Goal: Task Accomplishment & Management: Manage account settings

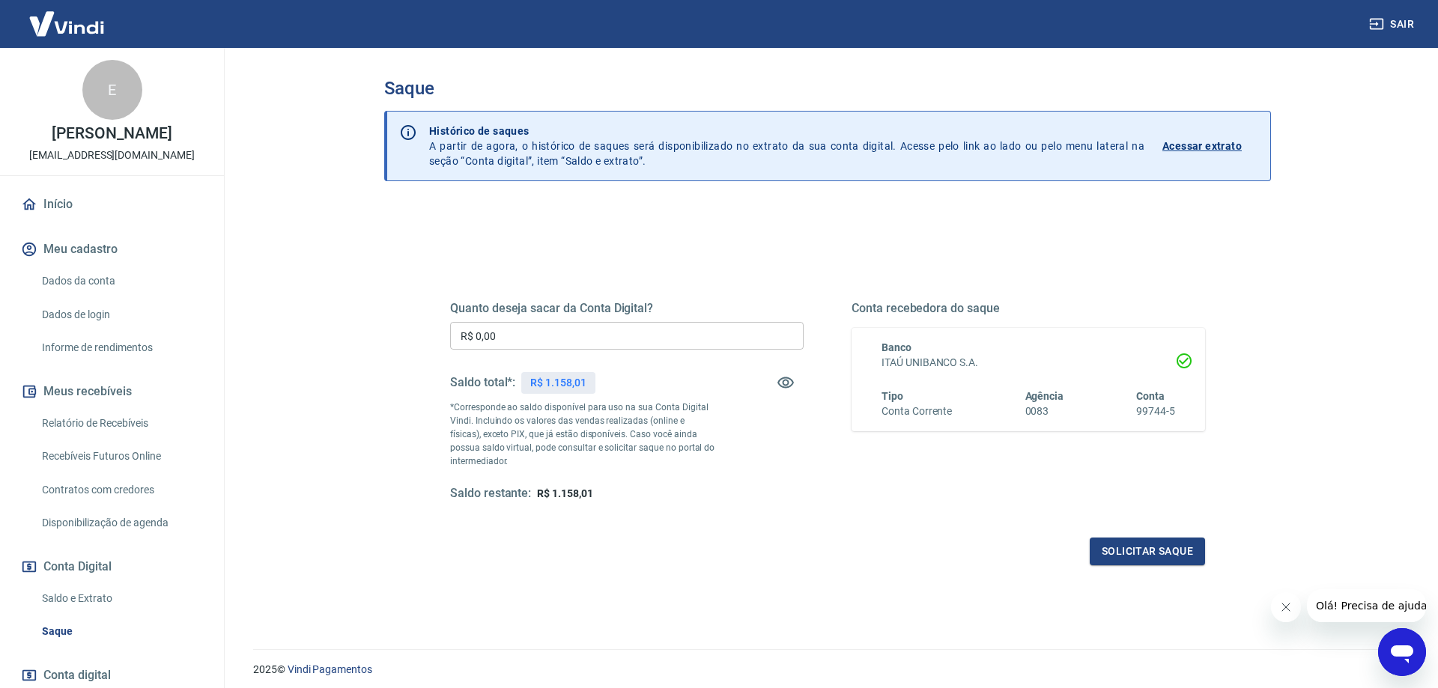
click at [646, 342] on input "R$ 0,00" at bounding box center [626, 336] width 353 height 28
click at [644, 336] on input "R$ 0,00" at bounding box center [626, 336] width 353 height 28
type input "R$ 1.100,00"
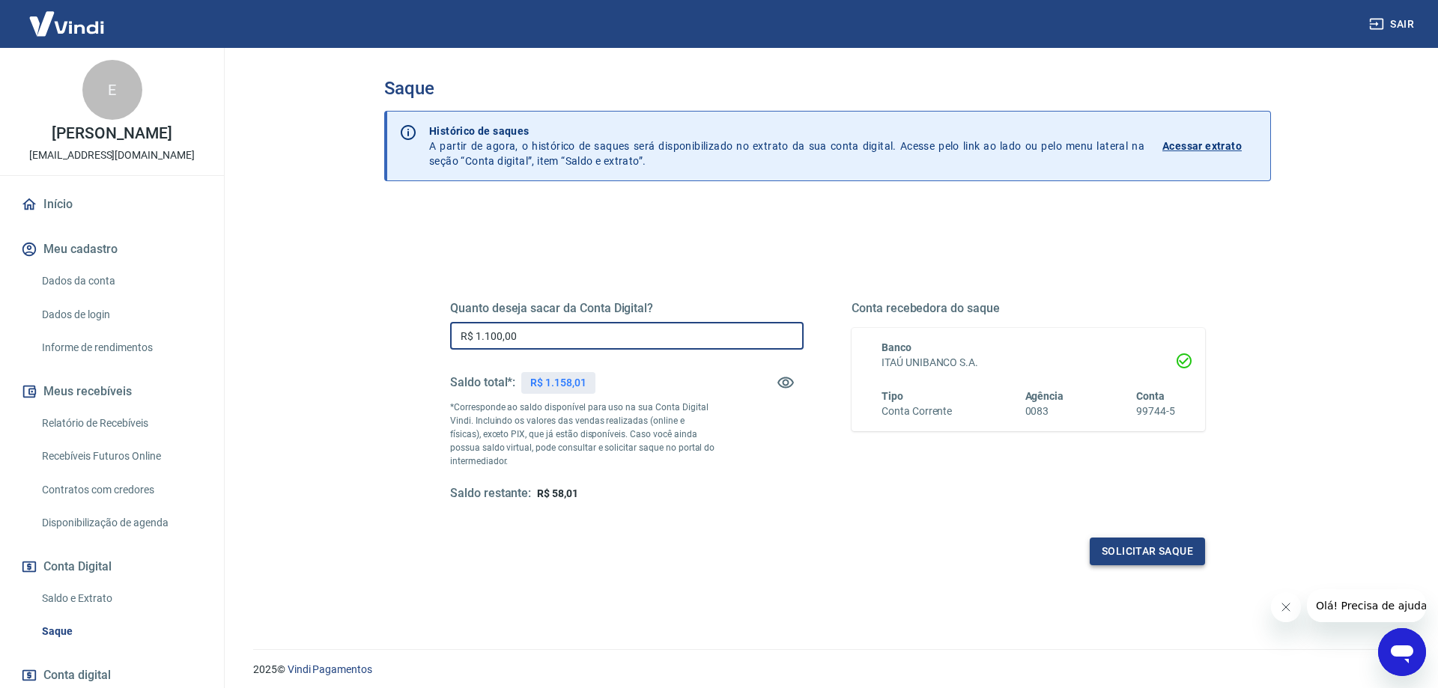
click at [1158, 556] on button "Solicitar saque" at bounding box center [1147, 552] width 115 height 28
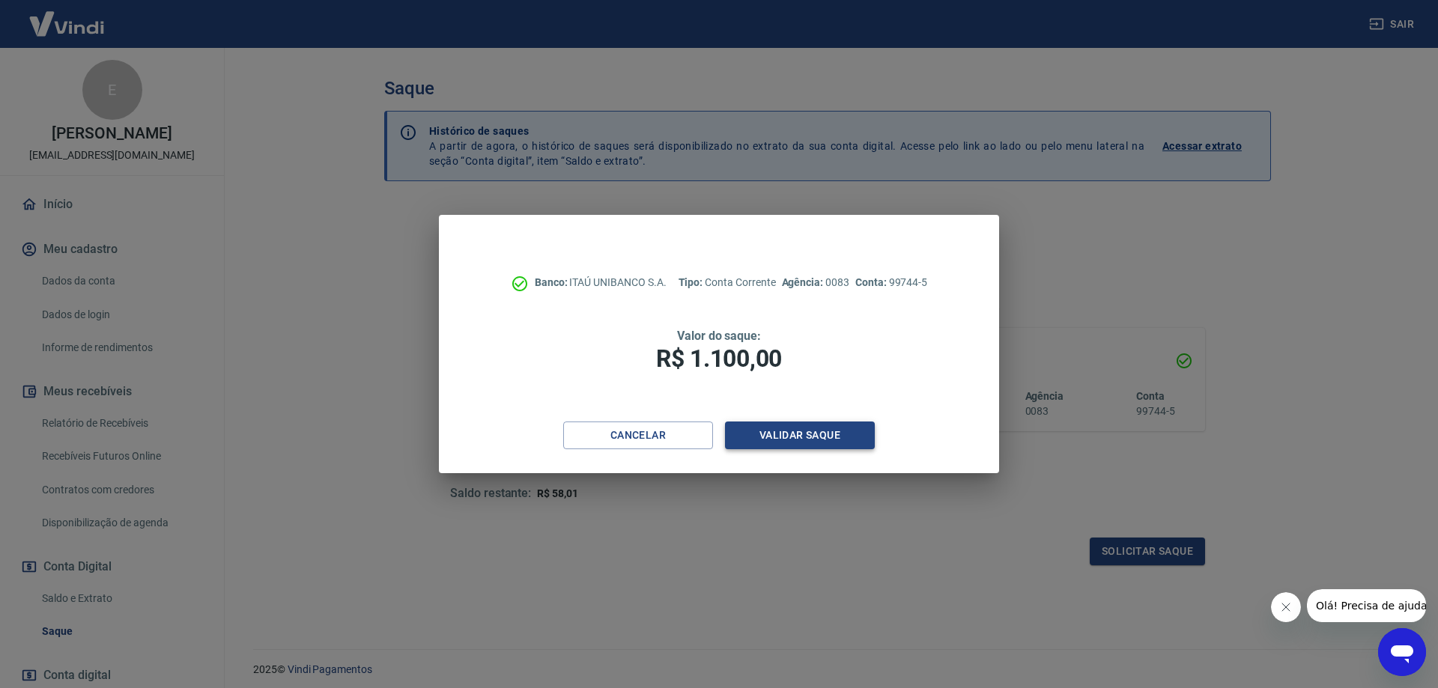
click at [825, 437] on button "Validar saque" at bounding box center [800, 436] width 150 height 28
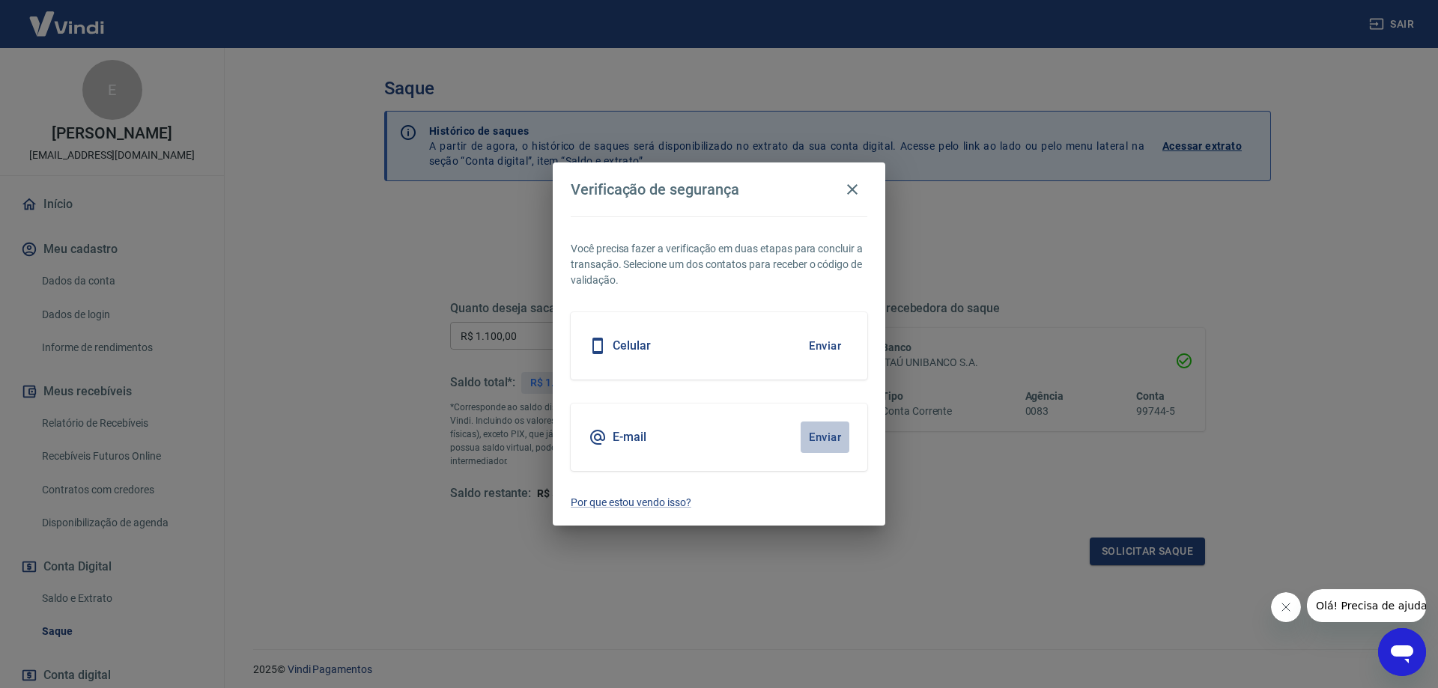
click at [835, 440] on button "Enviar" at bounding box center [824, 437] width 49 height 31
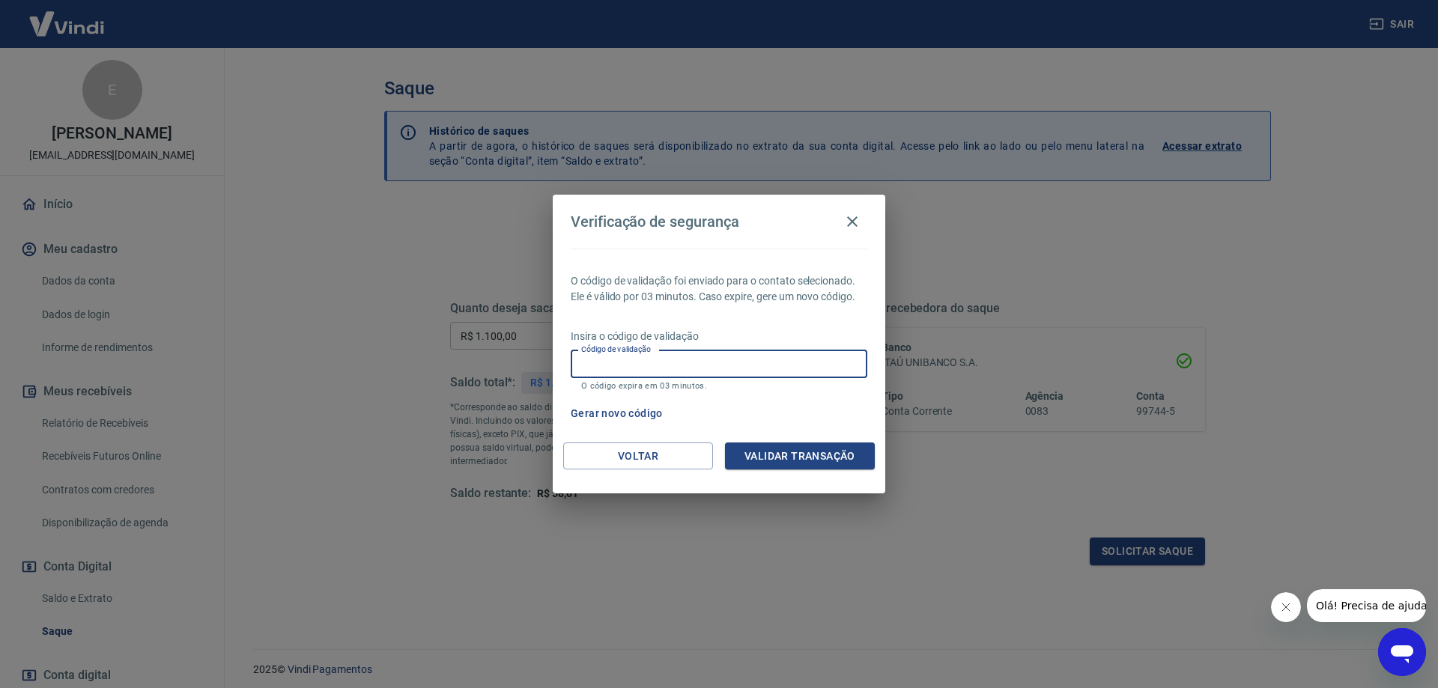
click at [717, 363] on input "Código de validação" at bounding box center [719, 364] width 297 height 28
paste input "881693"
type input "881693"
click at [805, 462] on button "Validar transação" at bounding box center [800, 457] width 150 height 28
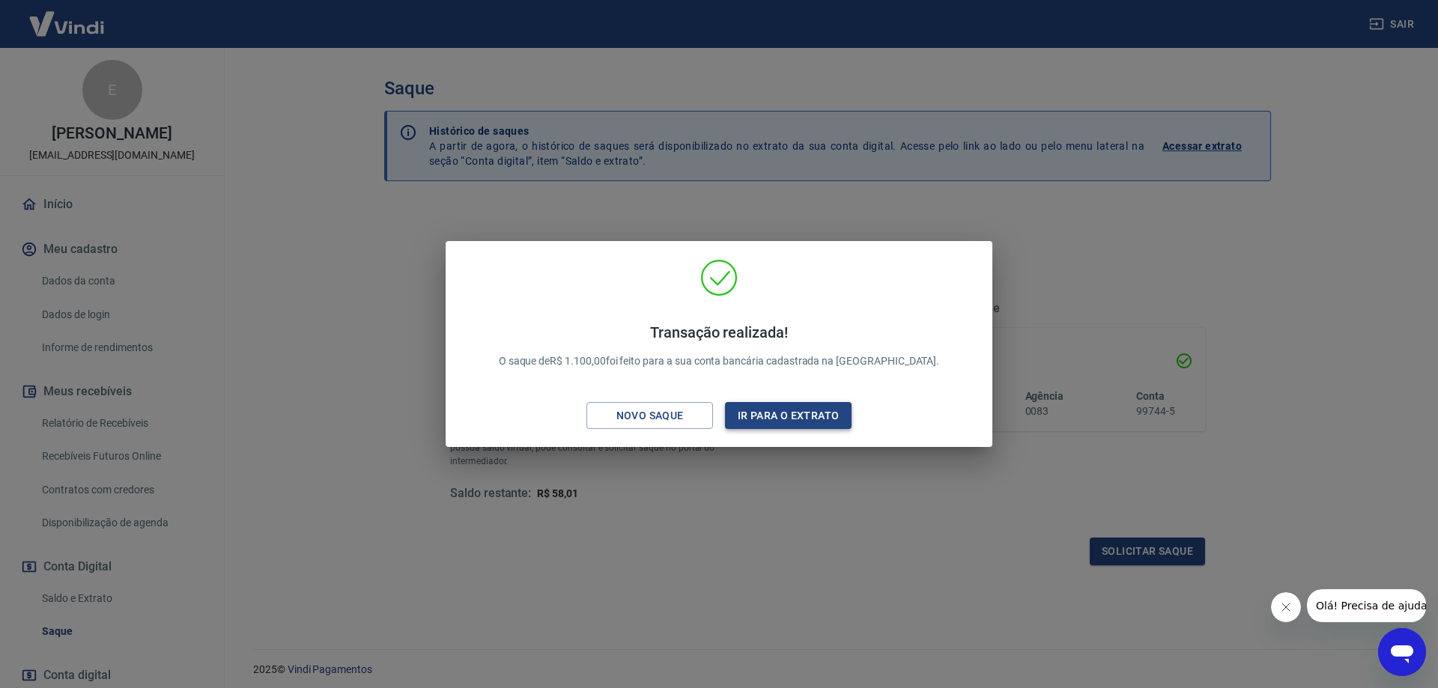
click at [814, 416] on button "Ir para o extrato" at bounding box center [788, 416] width 127 height 28
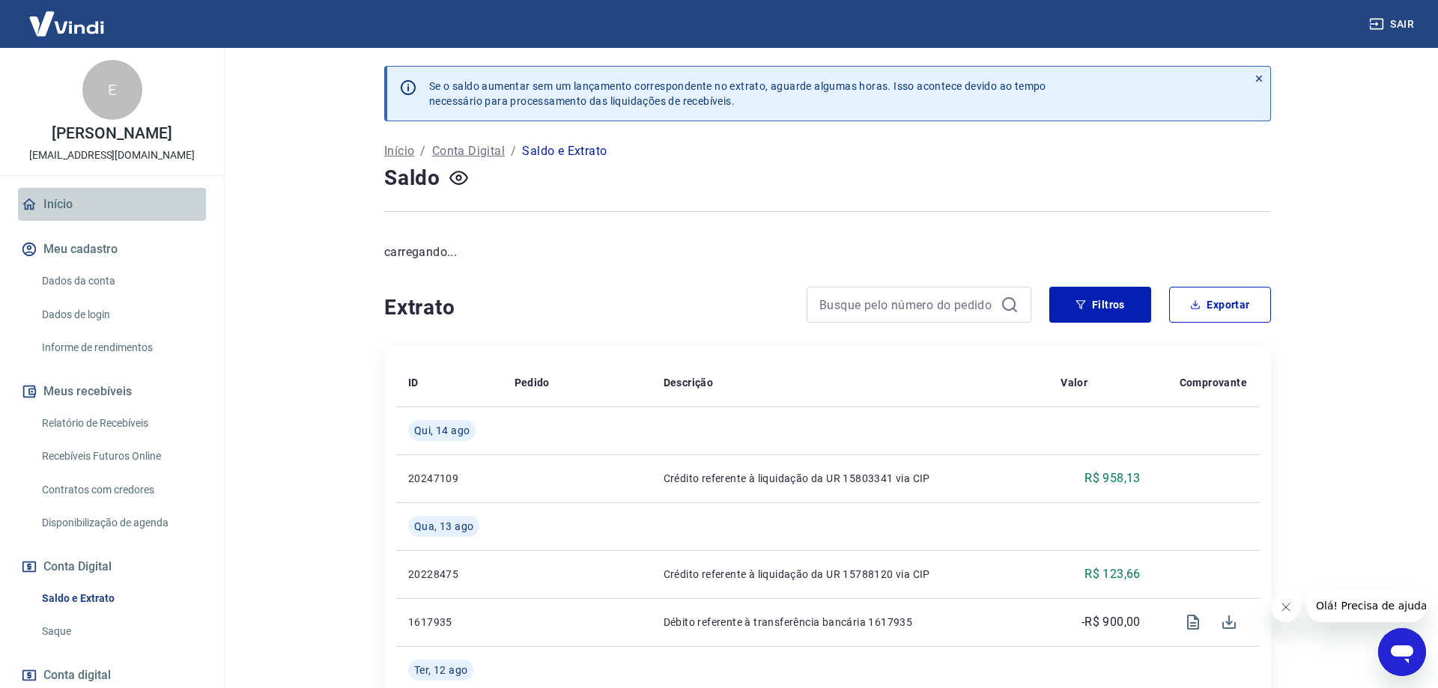
click at [59, 198] on link "Início" at bounding box center [112, 204] width 188 height 33
